Goal: Task Accomplishment & Management: Manage account settings

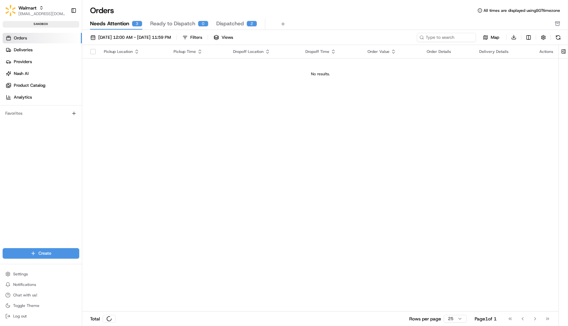
click at [123, 22] on span "Needs Attention" at bounding box center [109, 24] width 39 height 8
click at [38, 9] on div "Walmart" at bounding box center [41, 8] width 47 height 7
type input "walmart demo"
click at [110, 36] on span "Walmart Demo" at bounding box center [99, 34] width 30 height 6
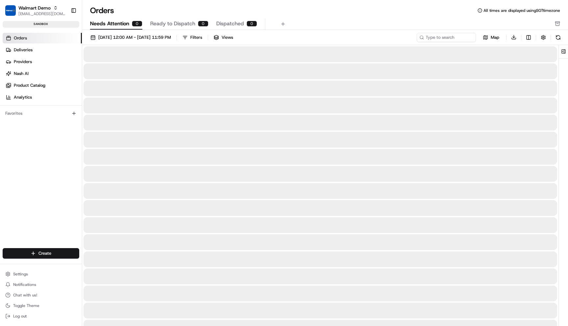
click at [172, 19] on button "Ready to Dispatch 0" at bounding box center [179, 23] width 58 height 11
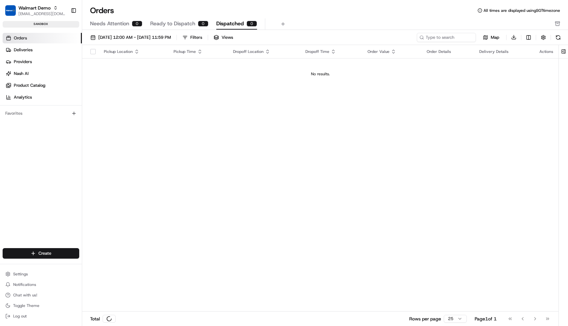
click at [225, 21] on span "Dispatched" at bounding box center [230, 24] width 28 height 8
click at [124, 21] on span "Needs Attention" at bounding box center [109, 24] width 39 height 8
click at [67, 40] on link "Orders" at bounding box center [42, 38] width 79 height 11
click at [60, 11] on button "Walmart Demo maksim@usenash.com" at bounding box center [35, 11] width 65 height 16
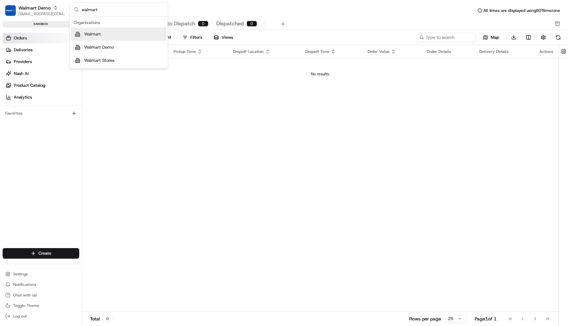
type input "walmart"
click at [113, 47] on span "Walmart Demo" at bounding box center [99, 47] width 30 height 6
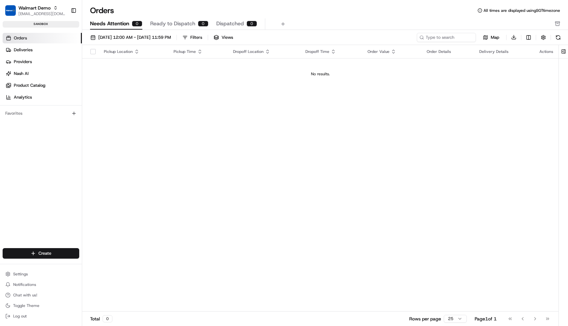
click at [43, 35] on link "Orders" at bounding box center [42, 38] width 79 height 11
click at [61, 251] on html "Walmart Demo maksim@usenash.com Toggle Sidebar sandbox Orders Deliveries Provid…" at bounding box center [284, 163] width 568 height 326
click at [114, 278] on link "Order" at bounding box center [118, 277] width 73 height 12
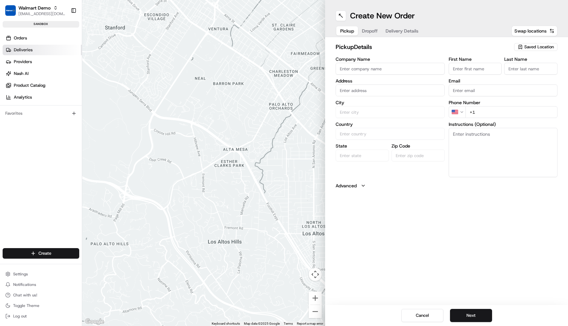
click at [42, 50] on link "Deliveries" at bounding box center [42, 50] width 79 height 11
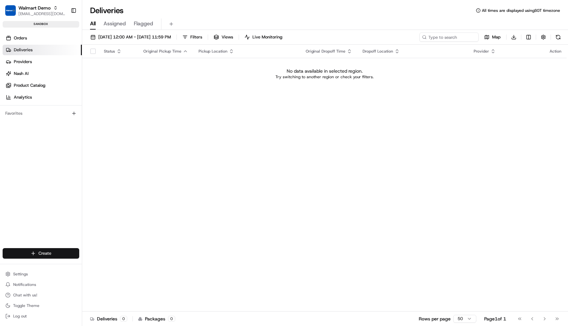
click at [42, 250] on html "Walmart Demo maksim@usenash.com Toggle Sidebar sandbox Orders Deliveries Provid…" at bounding box center [284, 163] width 568 height 326
click at [102, 264] on link "Delivery" at bounding box center [118, 266] width 73 height 12
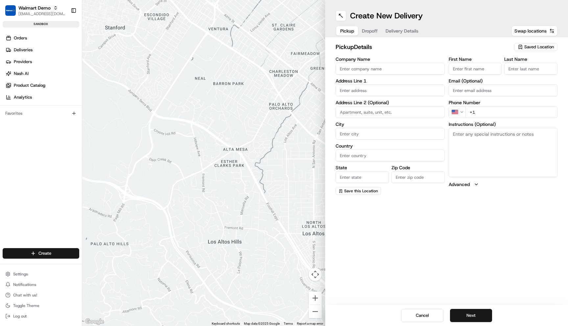
click at [381, 65] on input "Company Name" at bounding box center [389, 69] width 109 height 12
click at [547, 46] on span "Saved Location" at bounding box center [539, 47] width 30 height 6
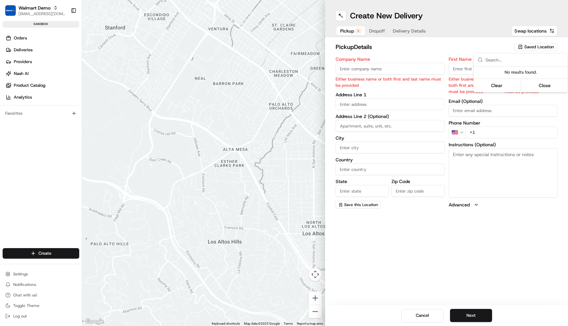
click at [390, 69] on html "Walmart Demo maksim@usenash.com Toggle Sidebar sandbox Orders Deliveries Provid…" at bounding box center [284, 163] width 568 height 326
click at [390, 67] on input "Company Name" at bounding box center [389, 69] width 109 height 12
type input "Maksim Demo"
click at [465, 71] on input "First Name" at bounding box center [474, 69] width 53 height 12
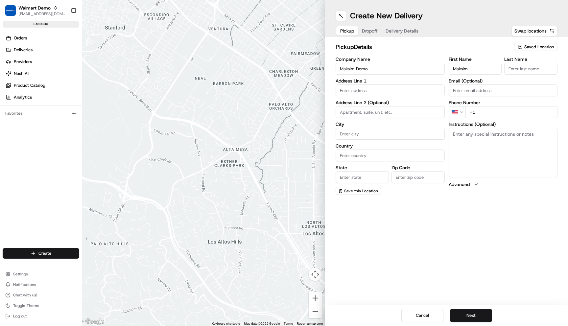
type input "Maksim"
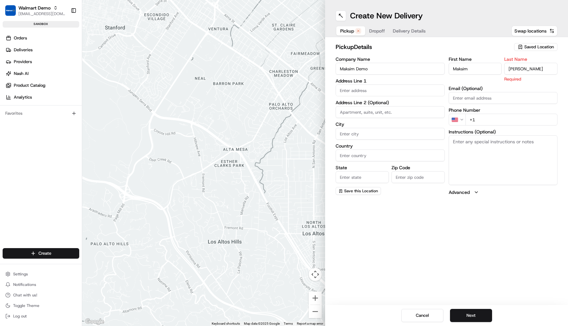
type input "[PERSON_NAME]"
click at [487, 121] on div "First Name Maksim Last Name Mikheev Required Email (Optional) Phone Number US +…" at bounding box center [502, 126] width 109 height 139
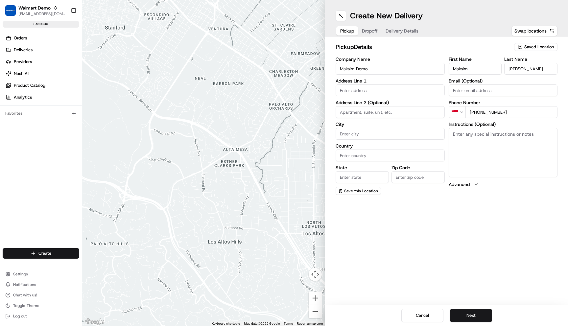
type input "[PHONE_NUMBER]"
click at [389, 92] on input "text" at bounding box center [389, 90] width 109 height 12
click at [404, 103] on div "Palo Alto H.S. Tennis Court, Palo Alto, CA" at bounding box center [390, 107] width 106 height 16
type input "Palo Alto, CA 94306, USA"
type input "Palo Alto"
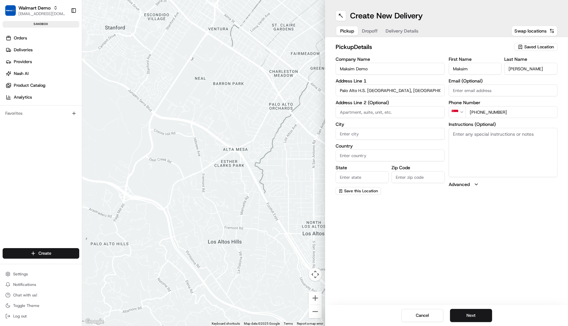
type input "United States"
type input "CA"
type input "94306"
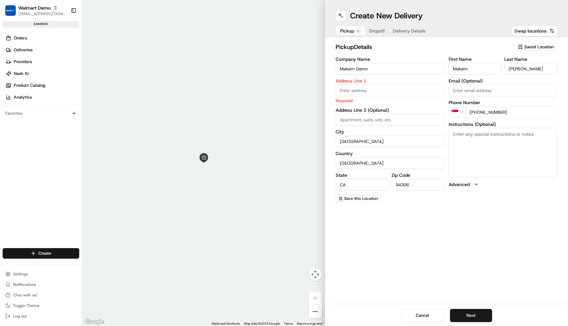
click at [386, 92] on input "text" at bounding box center [389, 90] width 109 height 12
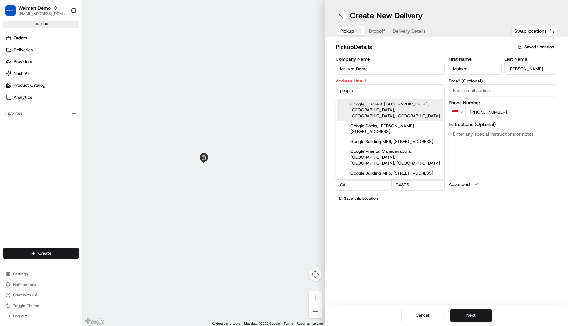
click at [393, 110] on div "Google Gradient Canopy, North Shoreline Boulevard, Mountain View, CA" at bounding box center [390, 110] width 106 height 22
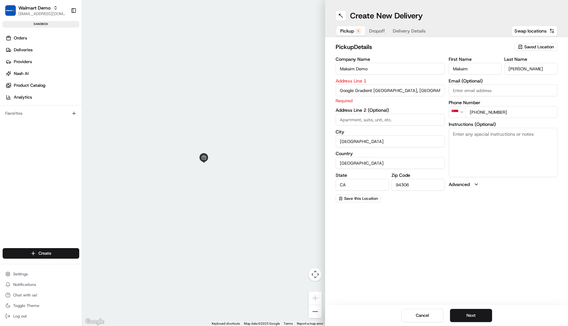
type input "2000 N Shoreline Blvd, Mountain View, CA 94043, USA"
type input "Mountain View"
type input "94043"
type input "2000 North Shoreline Boulevard"
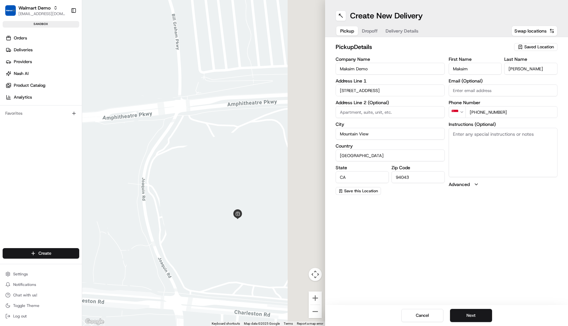
drag, startPoint x: 301, startPoint y: 251, endPoint x: 253, endPoint y: 244, distance: 48.5
click at [253, 244] on div at bounding box center [203, 163] width 243 height 326
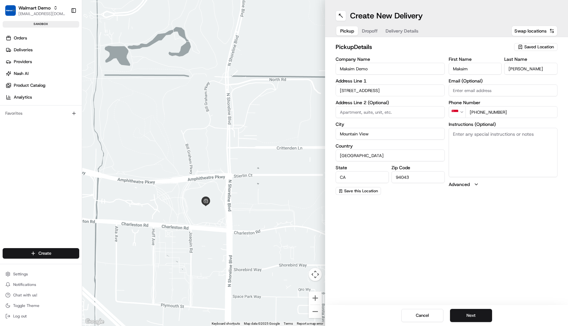
drag, startPoint x: 253, startPoint y: 244, endPoint x: 208, endPoint y: 212, distance: 54.4
click at [208, 212] on div at bounding box center [203, 163] width 243 height 326
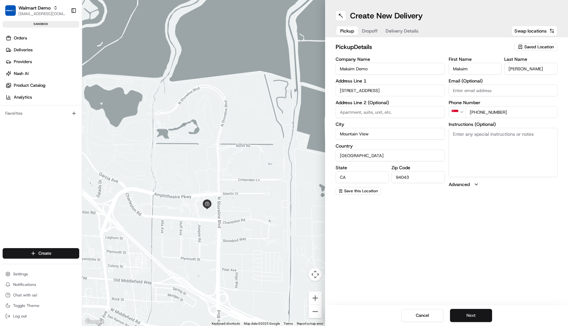
click at [467, 313] on button "Next" at bounding box center [471, 315] width 42 height 13
click at [390, 67] on input "Company Name" at bounding box center [389, 69] width 109 height 12
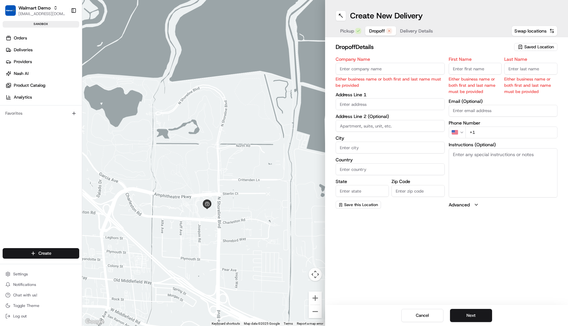
click at [412, 67] on input "Company Name" at bounding box center [389, 69] width 109 height 12
type input "Maksim Demo"
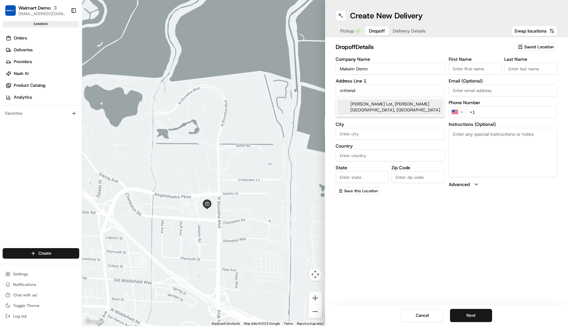
click at [424, 103] on div "Crittenden Lot, Kendrick Road, Rochester, NY" at bounding box center [390, 107] width 106 height 16
type input "300-400 Kendrick Road"
type input "Rochester"
type input "United States"
type input "NY"
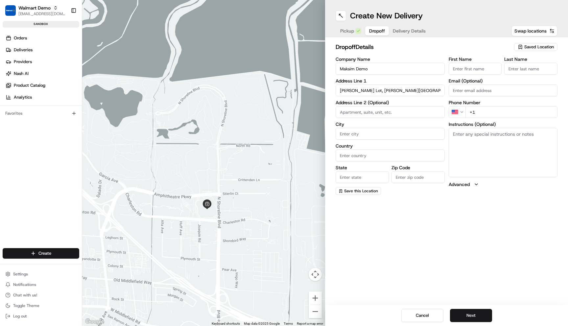
type input "14620"
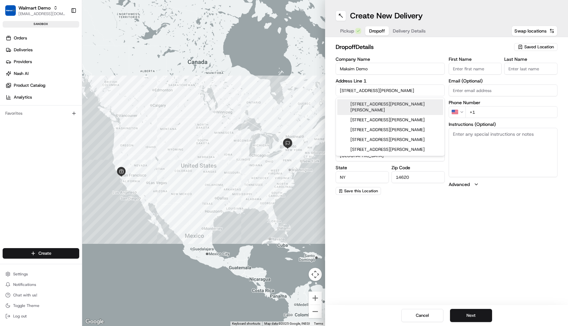
click at [393, 87] on input "300-400 Kendrick Road" at bounding box center [389, 90] width 109 height 12
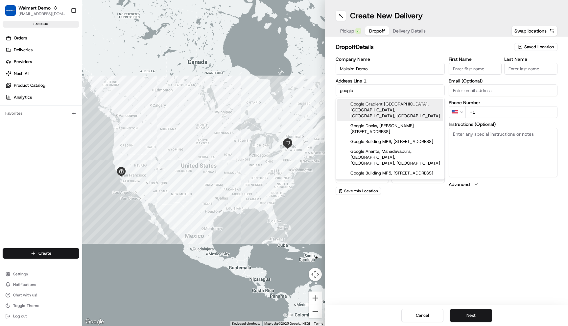
click at [386, 106] on div "Google Gradient Canopy, North Shoreline Boulevard, Mountain View, CA" at bounding box center [390, 110] width 106 height 22
type input "2000 North Shoreline Boulevard"
type input "Mountain View"
type input "CA"
type input "94043"
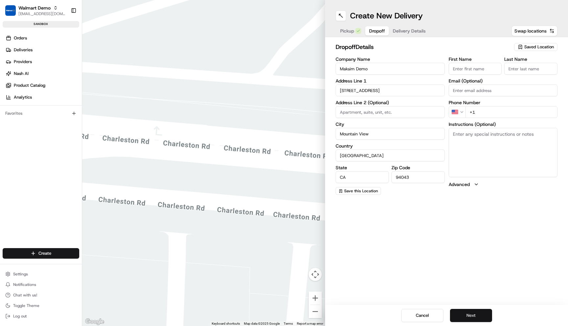
click at [466, 317] on button "Next" at bounding box center [471, 315] width 42 height 13
click at [500, 110] on input "+1" at bounding box center [511, 112] width 92 height 12
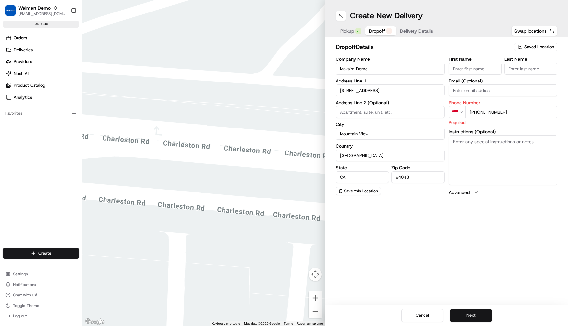
type input "[PHONE_NUMBER]"
click at [480, 314] on button "Next" at bounding box center [471, 315] width 42 height 13
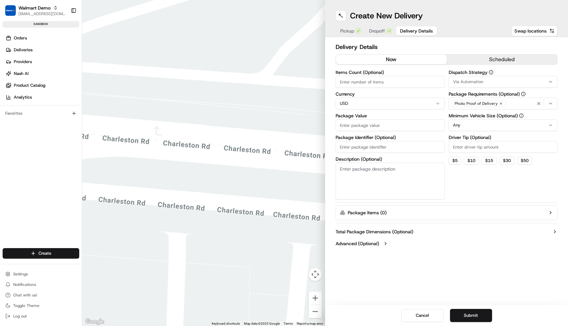
click at [377, 124] on input "Package Value" at bounding box center [389, 125] width 109 height 12
type input "1"
click at [470, 279] on div "Create New Delivery Pickup Dropoff Delivery Details Swap locations Delivery Det…" at bounding box center [446, 163] width 243 height 326
click at [481, 80] on span "Via Automation" at bounding box center [468, 82] width 30 height 6
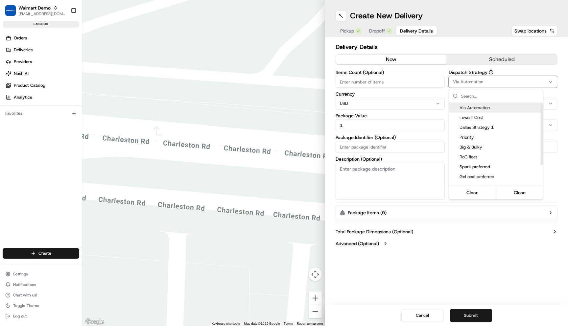
click at [491, 109] on span "Via Automation" at bounding box center [499, 108] width 81 height 6
click at [483, 229] on html "Walmart Demo maksim@usenash.com Toggle Sidebar sandbox Orders Deliveries Provid…" at bounding box center [284, 163] width 568 height 326
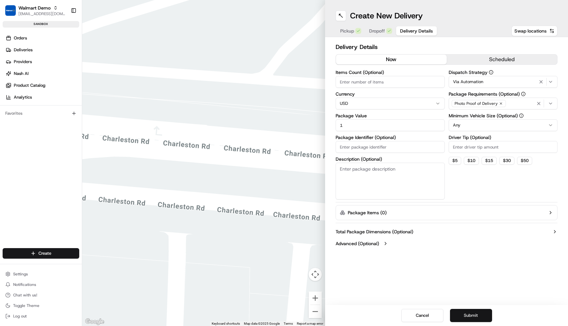
click at [470, 313] on button "Submit" at bounding box center [471, 315] width 42 height 13
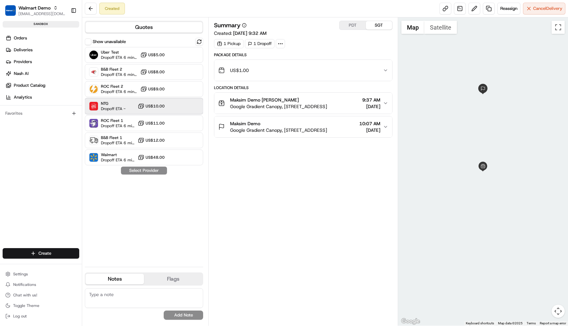
click at [113, 110] on span "Dropoff ETA -" at bounding box center [113, 108] width 25 height 5
click at [152, 172] on button "Assign Provider" at bounding box center [144, 171] width 47 height 8
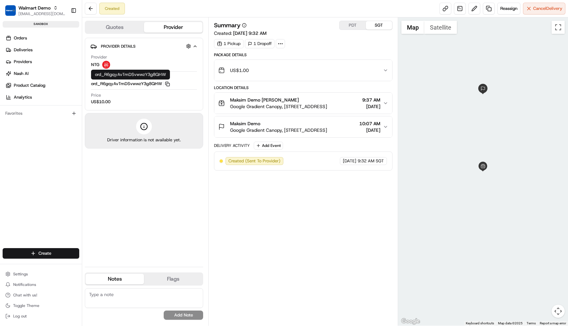
click at [168, 83] on rect "button" at bounding box center [168, 84] width 3 height 3
click at [37, 14] on span "[EMAIL_ADDRESS][DOMAIN_NAME]" at bounding box center [41, 13] width 47 height 5
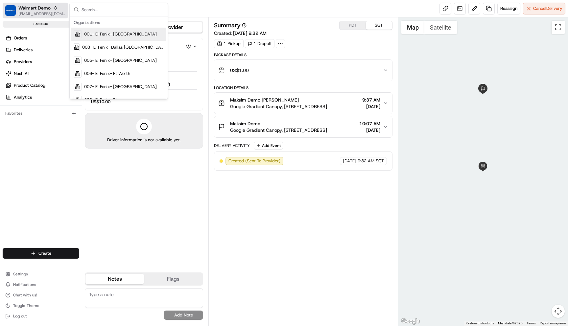
click at [34, 17] on button "Walmart Demo [EMAIL_ADDRESS][DOMAIN_NAME]" at bounding box center [35, 11] width 65 height 16
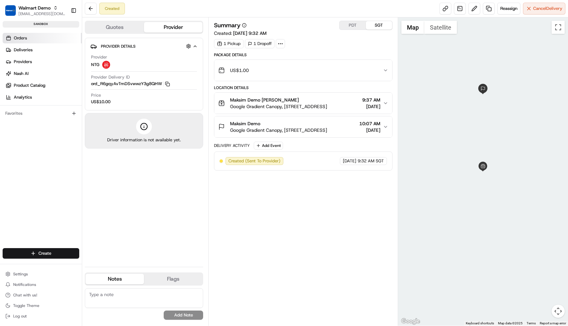
click at [26, 37] on span "Orders" at bounding box center [20, 38] width 13 height 6
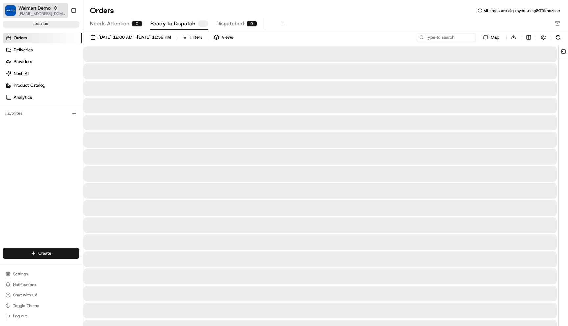
click at [43, 9] on span "Walmart Demo" at bounding box center [34, 8] width 32 height 7
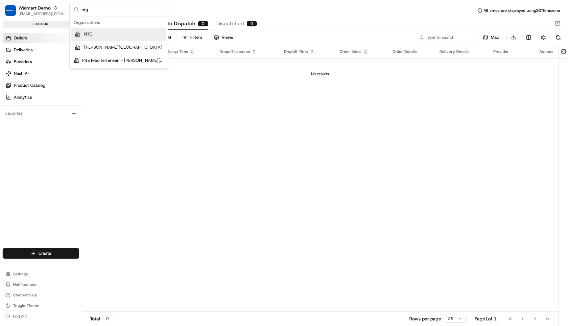
type input "ntg"
click at [105, 36] on div "NTG" at bounding box center [118, 34] width 95 height 13
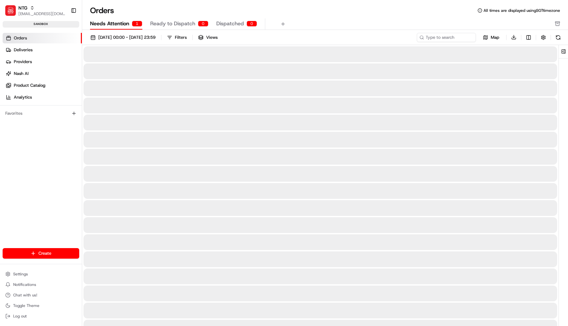
click at [116, 25] on span "Needs Attention" at bounding box center [109, 24] width 39 height 8
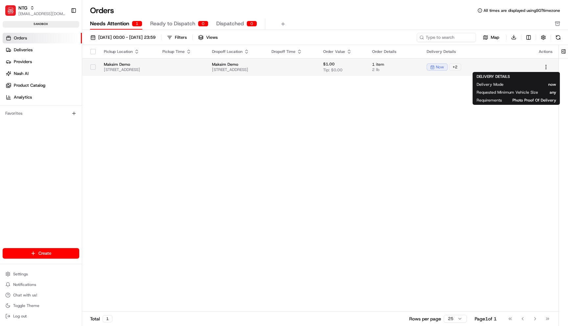
click at [528, 67] on div "now + 2" at bounding box center [477, 66] width 102 height 7
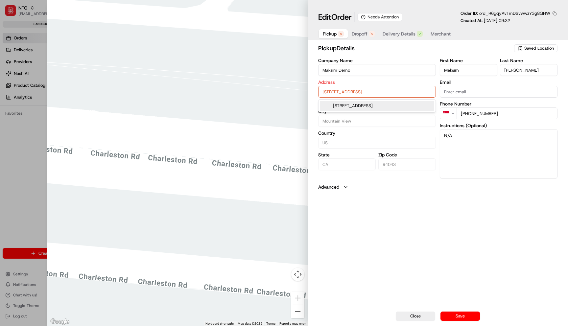
click at [414, 92] on input "2000 N Shoreline Blvd, Mountain View, CA 94043, US" at bounding box center [377, 92] width 118 height 12
click at [333, 91] on input "2000 N Shoreline Blvd, Mountain View, CA 94043, US" at bounding box center [377, 92] width 118 height 12
click at [339, 110] on div "2001 N Shoreline Blvd, Mountain View, CA 94043, USA" at bounding box center [377, 106] width 114 height 10
type input "2001 N Shoreline Blvd, Mountain View, CA 94043, USA"
type input "United States"
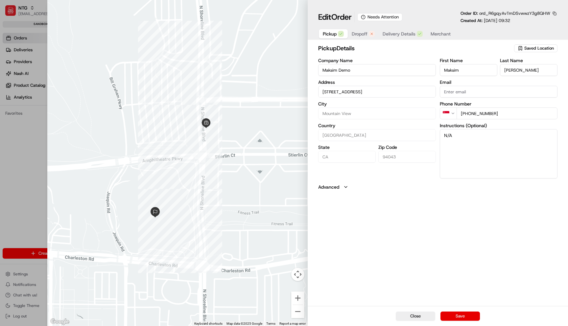
type input "2001 N Shoreline Blvd, Mountain View, CA 94043, USA"
click at [467, 316] on button "Save" at bounding box center [459, 315] width 39 height 9
type input "+1"
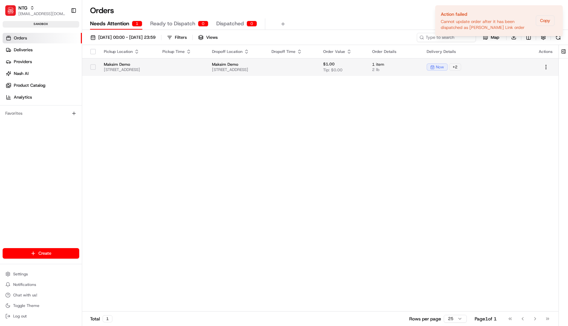
scroll to position [0, 26]
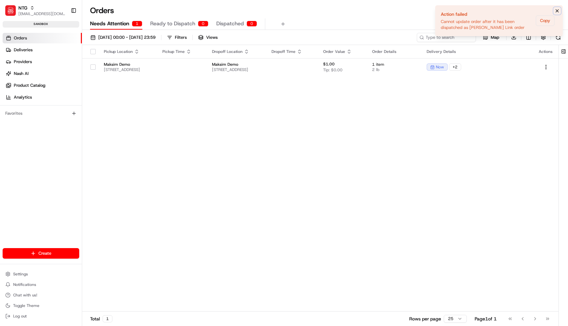
click at [559, 11] on icon "Notifications (F8)" at bounding box center [556, 10] width 5 height 5
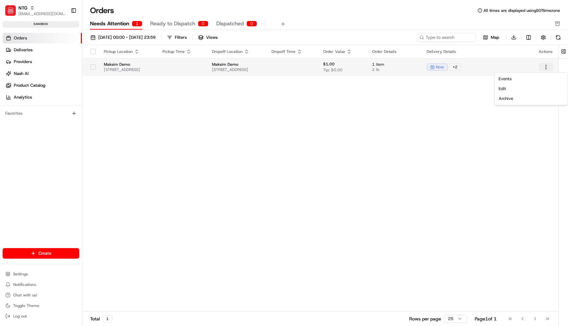
click at [548, 67] on html "NTG maksim@usenash.com Toggle Sidebar sandbox Orders Deliveries Providers Nash …" at bounding box center [284, 163] width 568 height 326
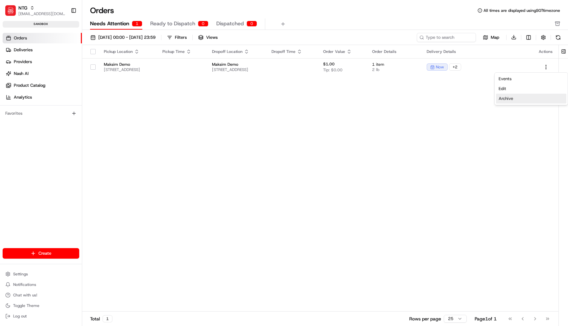
click at [529, 99] on div "Archive" at bounding box center [531, 99] width 70 height 10
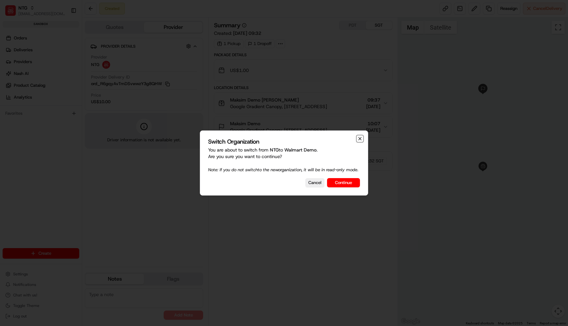
click at [360, 137] on icon "button" at bounding box center [359, 138] width 3 height 3
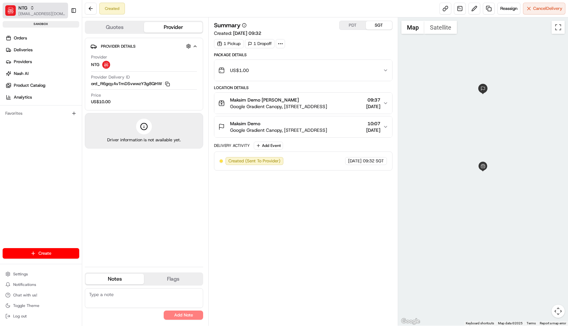
click at [55, 14] on span "[EMAIL_ADDRESS][DOMAIN_NAME]" at bounding box center [41, 13] width 47 height 5
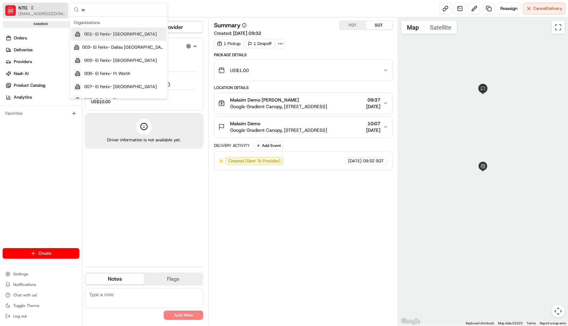
type input "wa"
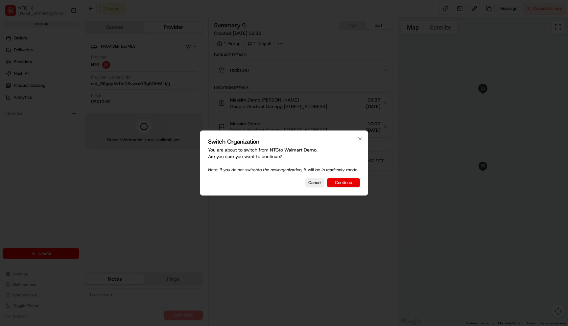
click at [342, 187] on button "Continue" at bounding box center [343, 182] width 33 height 9
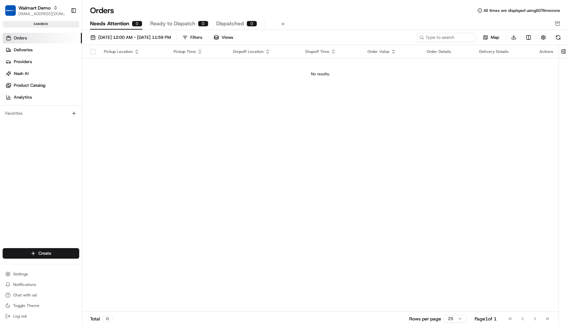
click at [60, 41] on link "Orders" at bounding box center [42, 38] width 79 height 11
click at [48, 13] on span "[EMAIL_ADDRESS][DOMAIN_NAME]" at bounding box center [41, 13] width 47 height 5
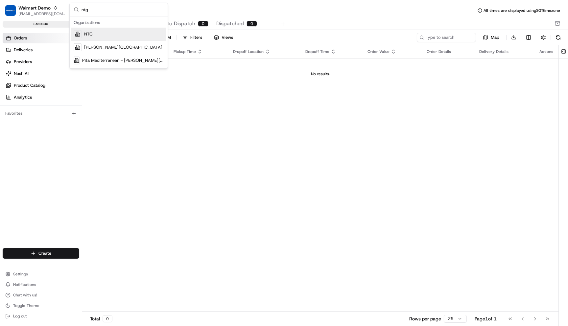
type input "ntg"
click at [98, 36] on div "NTG" at bounding box center [118, 34] width 95 height 13
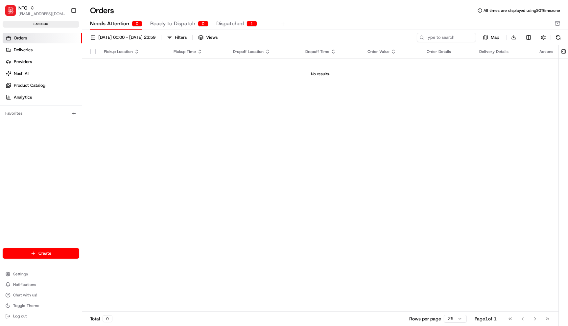
click at [231, 26] on span "Dispatched" at bounding box center [230, 24] width 28 height 8
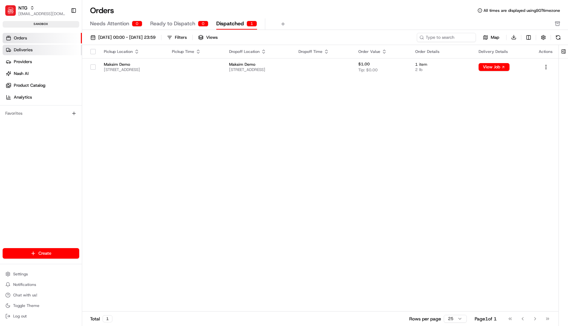
click at [34, 48] on link "Deliveries" at bounding box center [42, 50] width 79 height 11
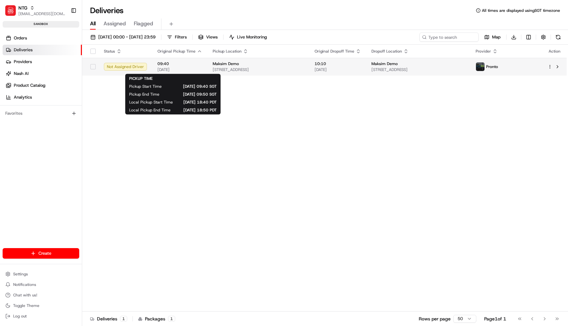
click at [196, 67] on div "09:40 25/08/2025" at bounding box center [179, 66] width 45 height 11
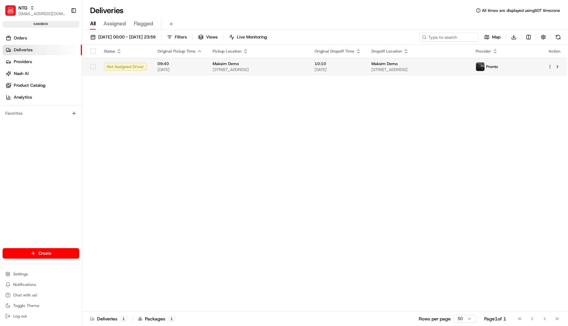
click at [112, 69] on div "Not Assigned Driver" at bounding box center [125, 67] width 43 height 8
click at [551, 66] on html "NTG maksim@usenash.com Toggle Sidebar sandbox Orders Deliveries Providers Nash …" at bounding box center [284, 163] width 568 height 326
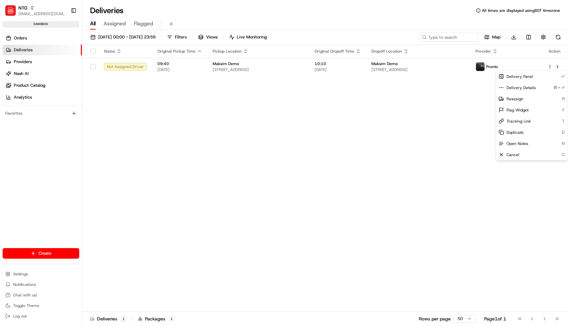
click at [551, 66] on html "NTG maksim@usenash.com Toggle Sidebar sandbox Orders Deliveries Providers Nash …" at bounding box center [284, 163] width 568 height 326
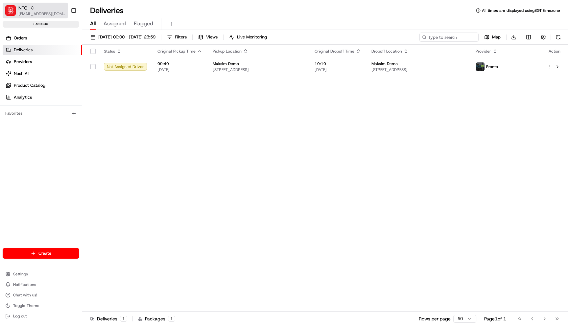
click at [37, 10] on div "NTG" at bounding box center [41, 8] width 47 height 7
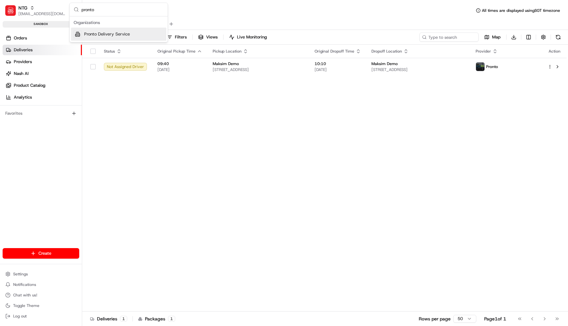
type input "pronto"
click at [129, 35] on span "Pronto Delivery Service" at bounding box center [107, 34] width 46 height 6
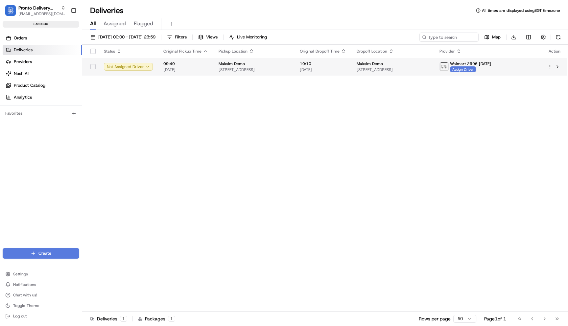
click at [172, 68] on span "25/08/2025" at bounding box center [185, 69] width 45 height 5
click at [141, 71] on td "Not Assigned Driver" at bounding box center [128, 67] width 59 height 18
click at [141, 69] on button "Not Assigned Driver" at bounding box center [128, 67] width 49 height 8
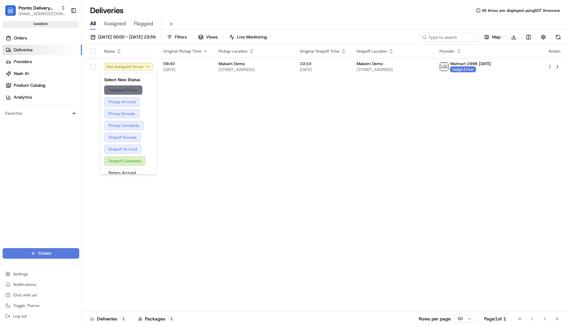
click at [136, 90] on button "Assigned Driver" at bounding box center [128, 89] width 49 height 9
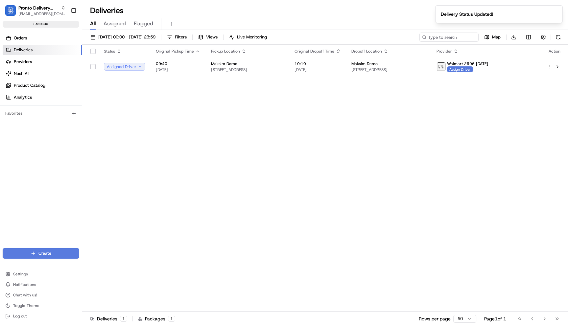
click at [190, 114] on div "Status Original Pickup Time Pickup Location Original Dropoff Time Dropoff Locat…" at bounding box center [324, 178] width 484 height 267
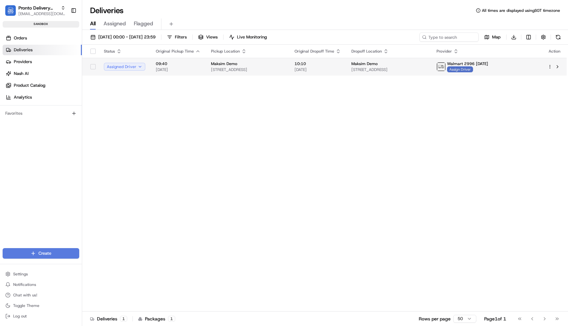
click at [473, 70] on span "Assign Driver" at bounding box center [460, 69] width 26 height 6
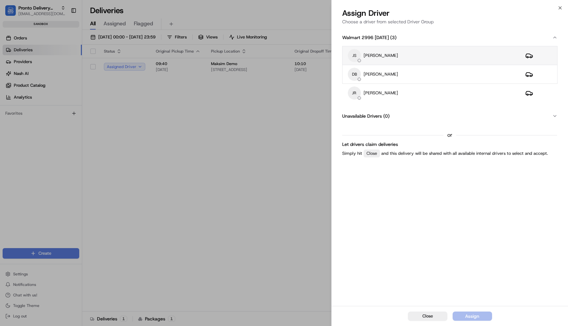
click at [434, 54] on div "JS Jeff Sasse" at bounding box center [431, 55] width 167 height 13
click at [480, 316] on button "Assign" at bounding box center [471, 315] width 39 height 9
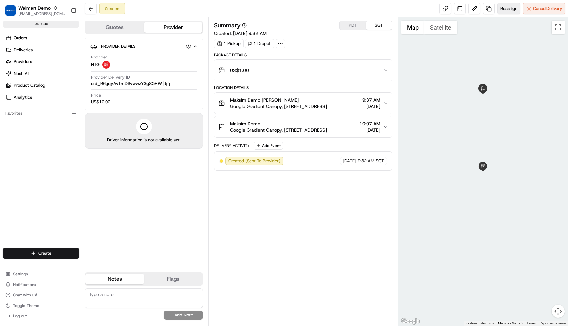
click at [508, 9] on span "Reassign" at bounding box center [508, 9] width 17 height 6
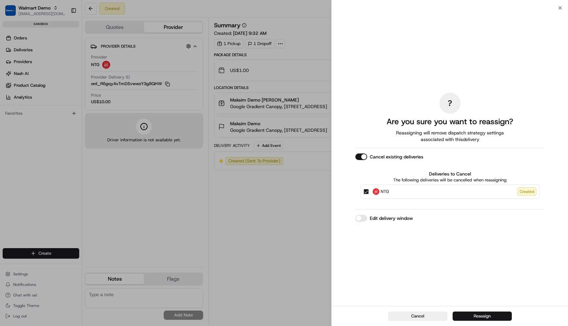
click at [483, 312] on button "Reassign" at bounding box center [481, 315] width 59 height 9
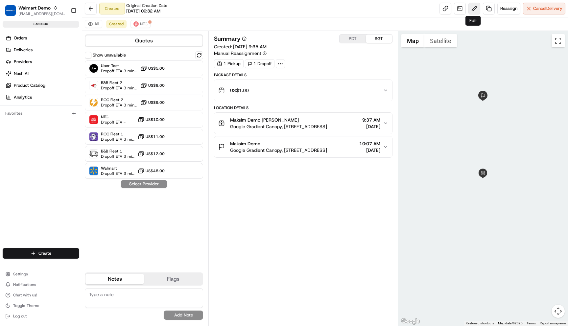
click at [471, 7] on button at bounding box center [474, 9] width 12 height 12
click at [389, 118] on button "Maksim Demo Maksim Mikheev Google Gradient Canopy, 2000 N Shoreline Blvd, Mount…" at bounding box center [302, 123] width 177 height 21
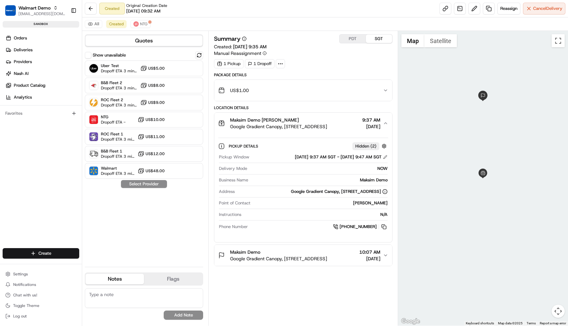
click at [388, 258] on icon "button" at bounding box center [385, 255] width 5 height 5
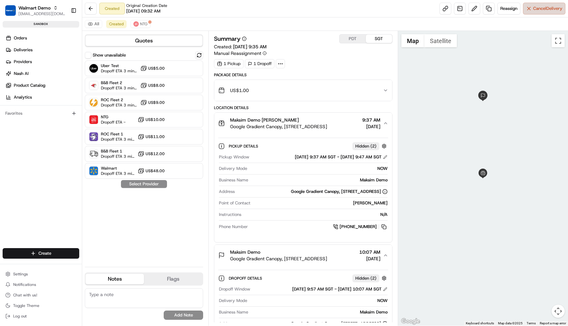
click at [545, 5] on button "Cancel Delivery" at bounding box center [544, 9] width 42 height 12
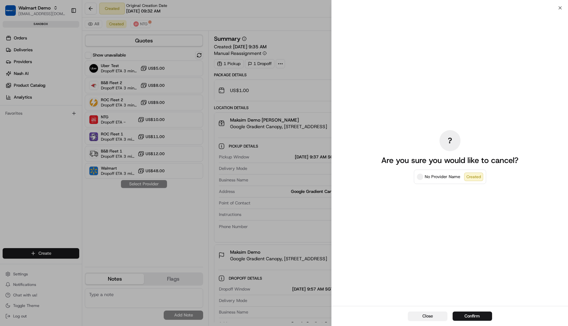
click at [433, 318] on button "Close" at bounding box center [427, 315] width 39 height 9
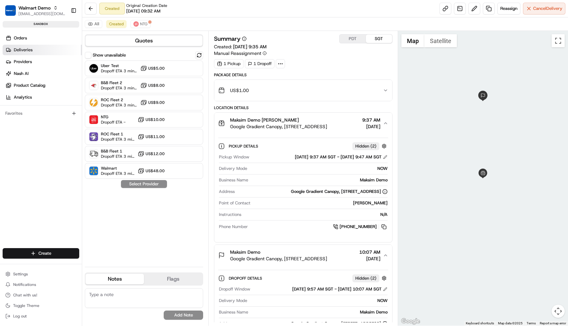
click at [39, 48] on link "Deliveries" at bounding box center [42, 50] width 79 height 11
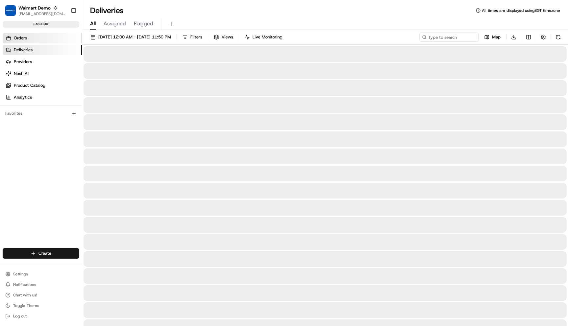
click at [40, 41] on link "Orders" at bounding box center [42, 38] width 79 height 11
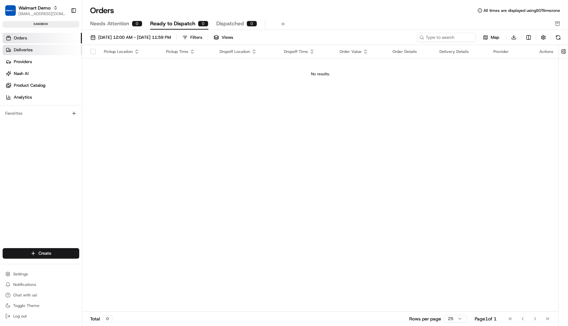
click at [42, 50] on link "Deliveries" at bounding box center [42, 50] width 79 height 11
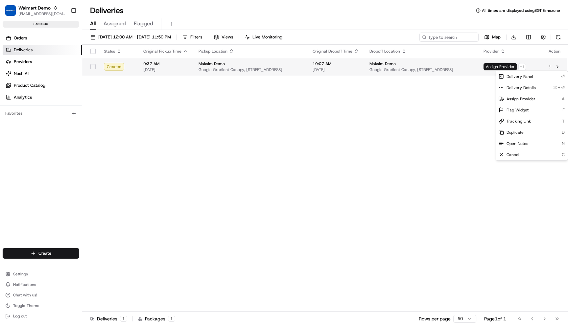
click at [550, 67] on html "Walmart Demo maksim@usenash.com Toggle Sidebar sandbox Orders Deliveries Provid…" at bounding box center [284, 163] width 568 height 326
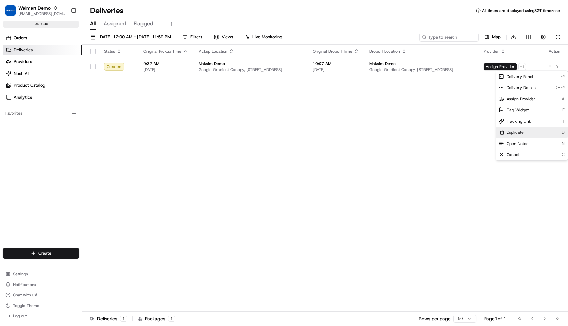
click at [501, 131] on icon at bounding box center [500, 132] width 5 height 5
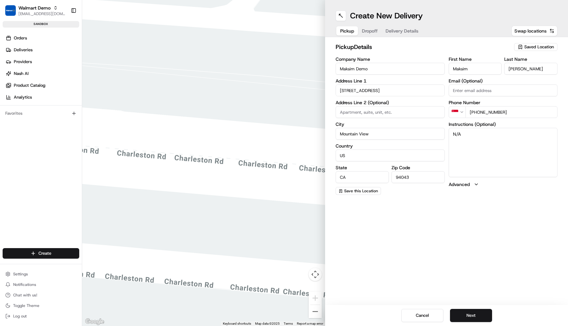
click at [349, 91] on input "[STREET_ADDRESS]" at bounding box center [389, 90] width 109 height 12
click at [369, 103] on div "[STREET_ADDRESS]" at bounding box center [390, 104] width 106 height 10
type input "[STREET_ADDRESS]"
type input "[GEOGRAPHIC_DATA]"
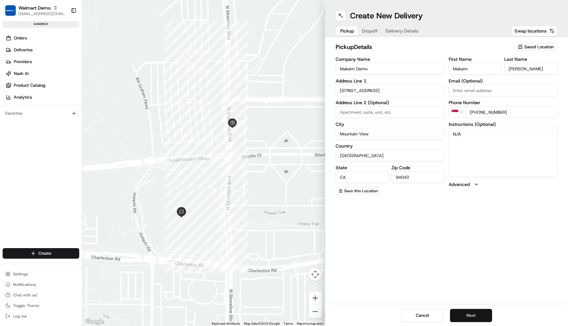
click at [479, 318] on button "Next" at bounding box center [471, 315] width 42 height 13
click at [466, 315] on button "Next" at bounding box center [471, 315] width 42 height 13
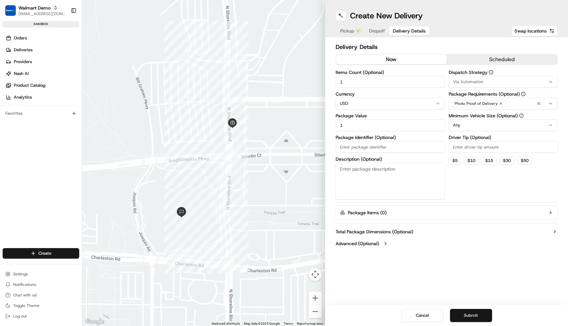
click at [466, 315] on button "Submit" at bounding box center [471, 315] width 42 height 13
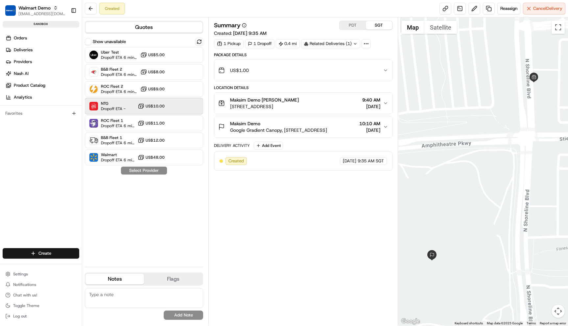
click at [182, 101] on div "NTG Dropoff ETA - US$10.00" at bounding box center [144, 106] width 118 height 16
click at [153, 171] on button "Assign Provider" at bounding box center [144, 171] width 47 height 8
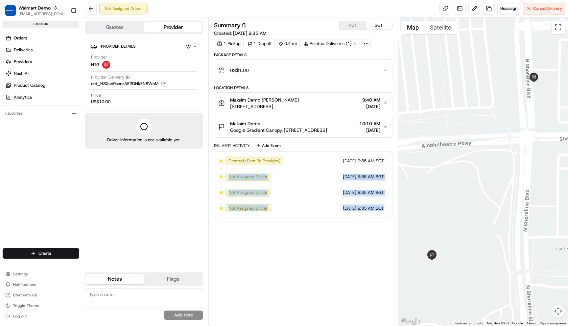
drag, startPoint x: 226, startPoint y: 174, endPoint x: 345, endPoint y: 244, distance: 137.4
click at [343, 243] on div "Summary PDT SGT Created: [DATE] 9:35 AM 1 Pickup 1 Dropoff 0.4 mi Related Deliv…" at bounding box center [303, 172] width 178 height 302
click at [345, 244] on div "Summary PDT SGT Created: [DATE] 9:35 AM 1 Pickup 1 Dropoff 0.4 mi Related Deliv…" at bounding box center [303, 172] width 178 height 302
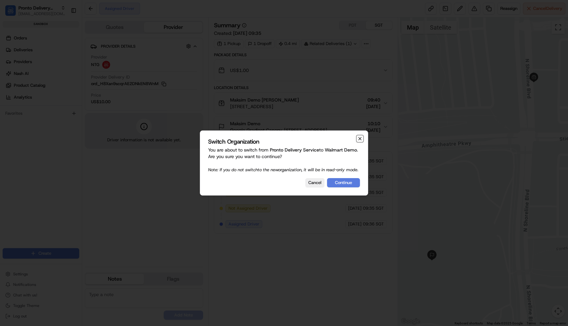
click at [360, 136] on icon "button" at bounding box center [359, 138] width 5 height 5
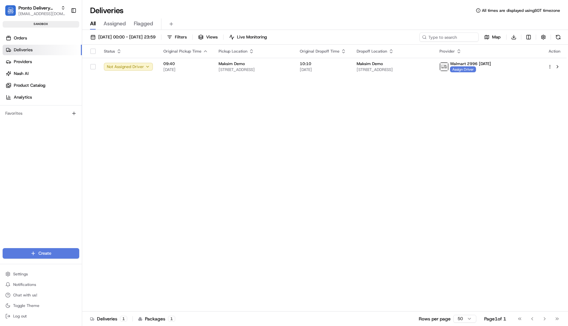
click at [24, 19] on div "Pronto Delivery Service maksim@usenash.com Toggle Sidebar sandbox" at bounding box center [41, 15] width 82 height 30
click at [29, 9] on span "Pronto Delivery Service" at bounding box center [38, 8] width 40 height 7
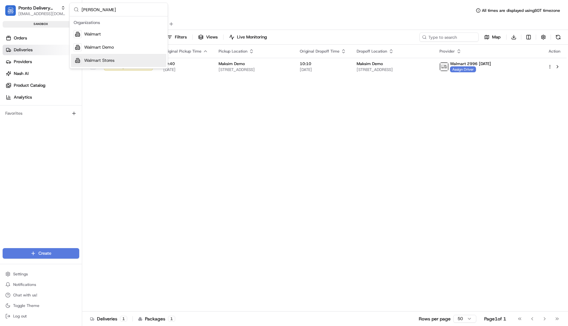
type input "walma"
click at [106, 46] on span "Walmart Demo" at bounding box center [99, 47] width 30 height 6
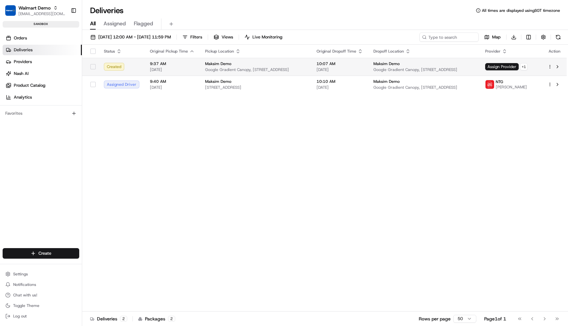
click at [550, 66] on html "Walmart Demo maksim@usenash.com Toggle Sidebar sandbox Orders Deliveries Provid…" at bounding box center [284, 163] width 568 height 326
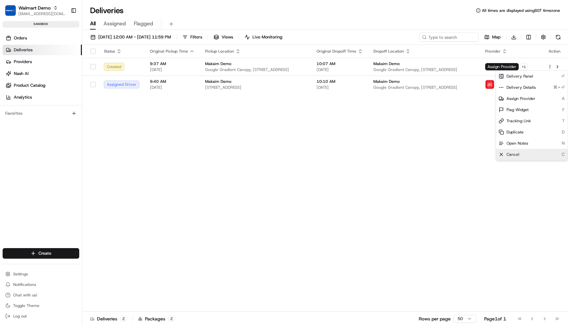
click at [542, 154] on div "Cancel C" at bounding box center [532, 154] width 72 height 11
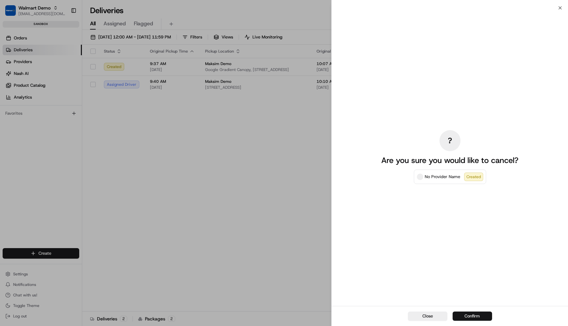
click at [478, 313] on button "Confirm" at bounding box center [471, 315] width 39 height 9
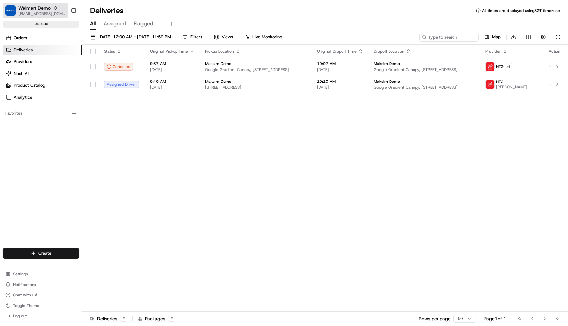
click at [53, 9] on icon "button" at bounding box center [55, 8] width 5 height 5
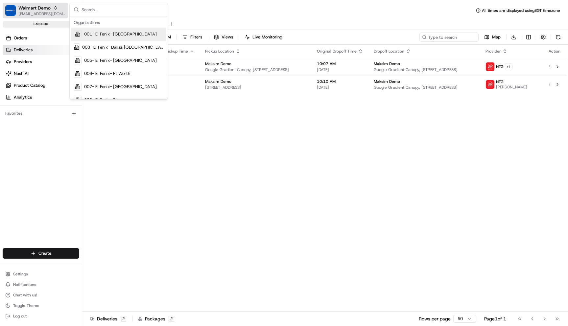
type input "o"
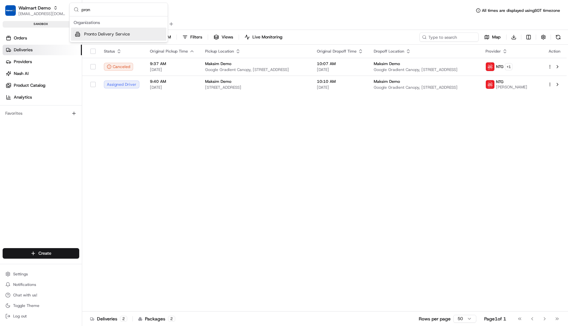
type input "pron"
click at [95, 33] on span "Pronto Delivery Service" at bounding box center [107, 34] width 46 height 6
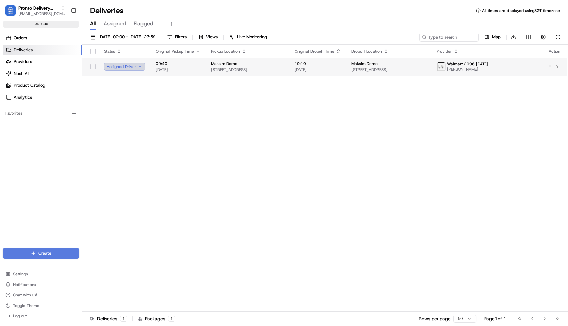
click at [138, 68] on button "Assigned Driver" at bounding box center [124, 67] width 41 height 8
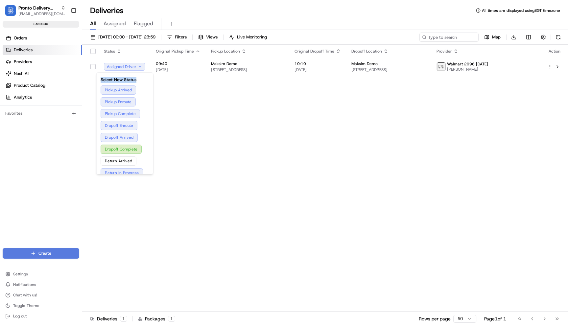
drag, startPoint x: 139, startPoint y: 80, endPoint x: 100, endPoint y: 82, distance: 39.1
click at [100, 82] on div "Select New Status Pickup Arrived Pickup Enroute Pickup Complete Dropoff Enroute…" at bounding box center [125, 145] width 57 height 144
copy h3 "Select New Status"
click at [195, 109] on div "Status Original Pickup Time Pickup Location Original Dropoff Time Dropoff Locat…" at bounding box center [324, 178] width 484 height 267
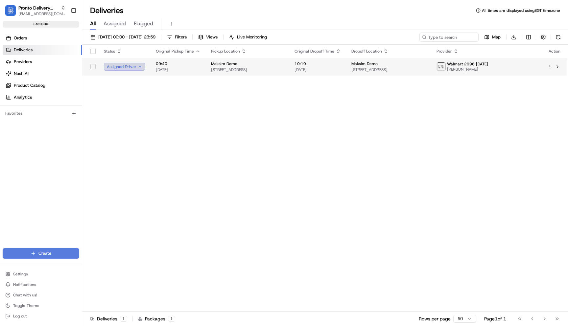
click at [132, 67] on button "Assigned Driver" at bounding box center [124, 67] width 41 height 8
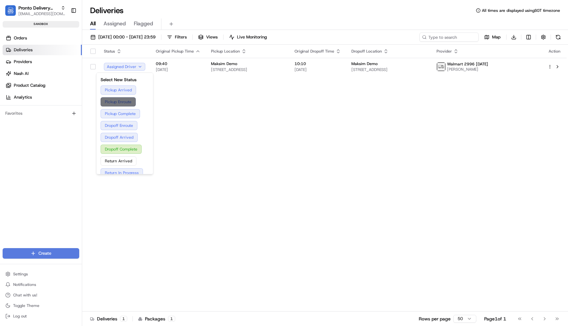
click at [130, 100] on button "Pickup Enroute" at bounding box center [125, 101] width 49 height 9
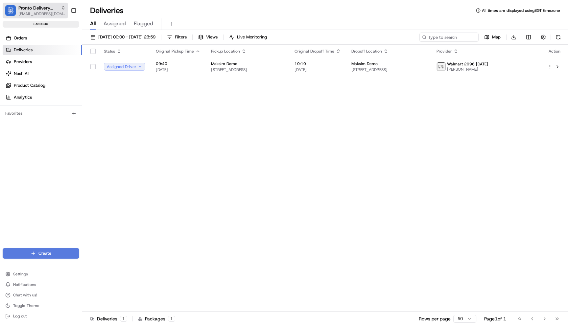
click at [38, 8] on span "Pronto Delivery Service" at bounding box center [38, 8] width 40 height 7
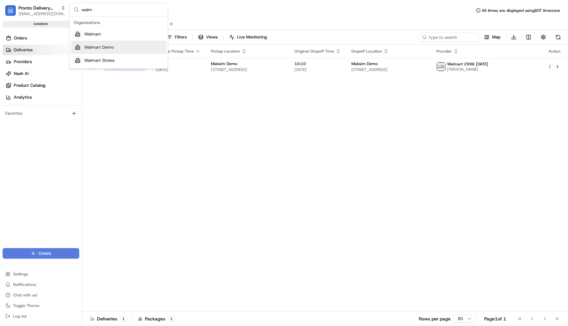
type input "walm"
click at [80, 44] on div "Suggestions" at bounding box center [78, 47] width 8 height 8
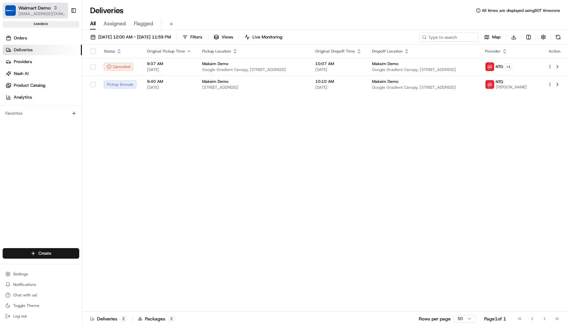
click at [53, 6] on icon "button" at bounding box center [55, 8] width 5 height 5
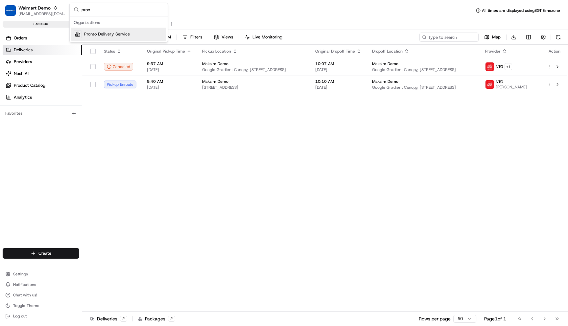
type input "pron"
click at [93, 31] on div "Pronto Delivery Service" at bounding box center [118, 34] width 95 height 13
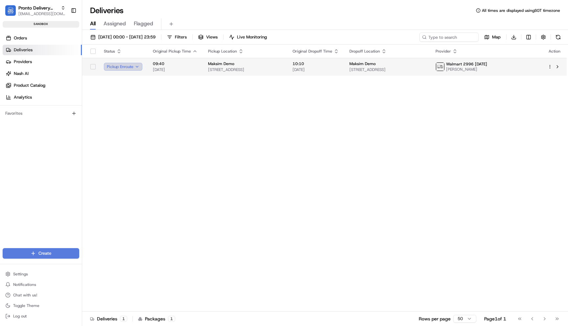
click at [135, 68] on button "Pickup Enroute" at bounding box center [123, 67] width 38 height 8
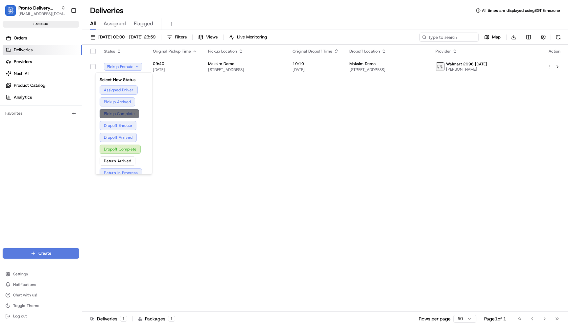
click at [132, 114] on button "Pickup Complete" at bounding box center [124, 113] width 49 height 9
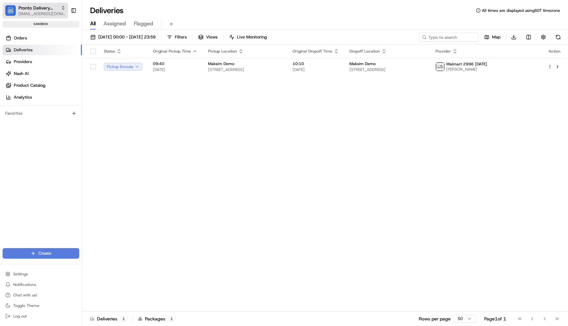
click at [41, 11] on span "Pronto Delivery Service" at bounding box center [38, 8] width 40 height 7
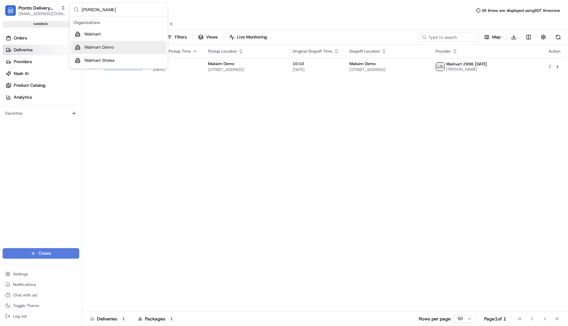
type input "walma"
click at [116, 44] on div "Walmart Demo" at bounding box center [118, 47] width 95 height 13
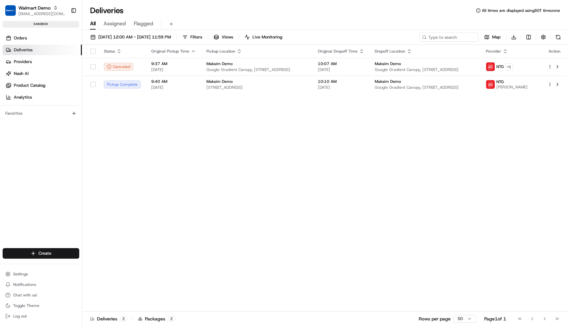
click at [549, 87] on html "Walmart Demo maksim@usenash.com Toggle Sidebar sandbox Orders Deliveries Provid…" at bounding box center [284, 163] width 568 height 326
click at [527, 104] on span "Delivery Details" at bounding box center [520, 106] width 29 height 5
click at [155, 126] on html "Walmart Demo maksim@usenash.com Toggle Sidebar sandbox Orders Deliveries Provid…" at bounding box center [284, 163] width 568 height 326
click at [33, 7] on span "Walmart Demo" at bounding box center [34, 8] width 32 height 7
type input "pronto"
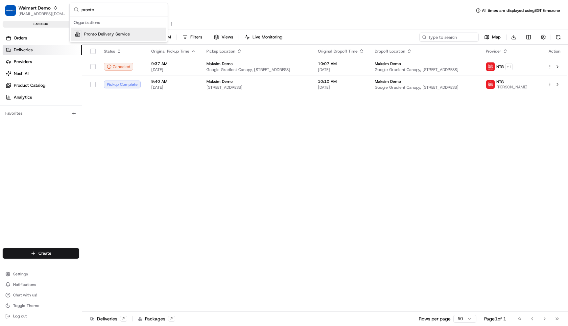
click at [92, 33] on span "Pronto Delivery Service" at bounding box center [107, 34] width 46 height 6
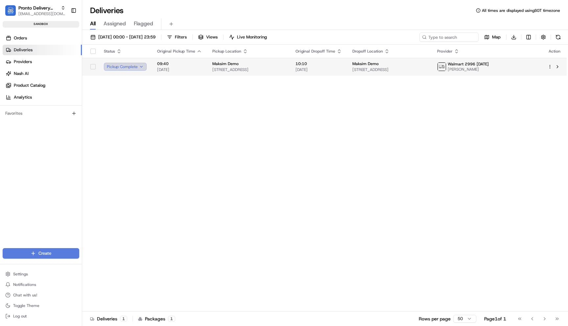
click at [135, 69] on button "Pickup Complete" at bounding box center [125, 67] width 43 height 8
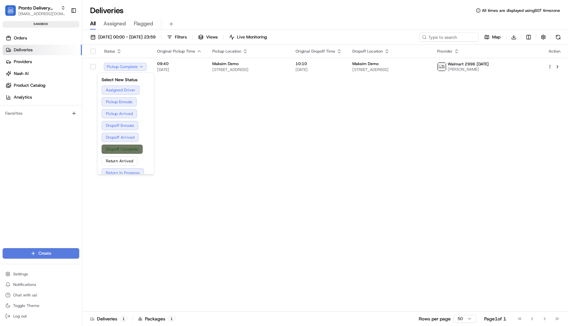
click at [127, 147] on button "Dropoff Complete" at bounding box center [126, 149] width 49 height 9
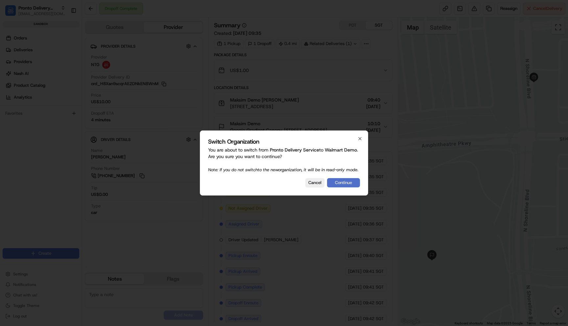
click at [348, 181] on button "Continue" at bounding box center [343, 182] width 33 height 9
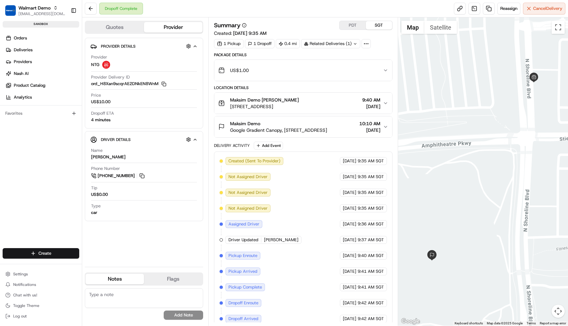
scroll to position [22, 0]
